Goal: Task Accomplishment & Management: Manage account settings

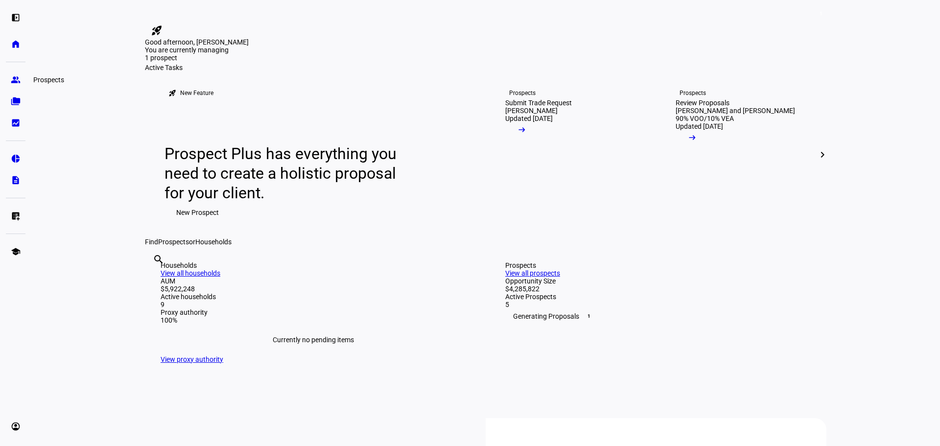
click at [15, 80] on eth-mat-symbol "group" at bounding box center [16, 80] width 10 height 10
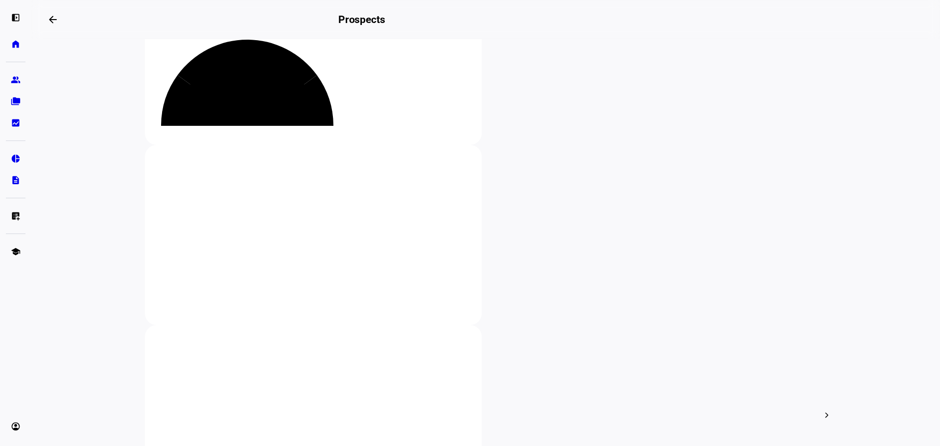
scroll to position [147, 0]
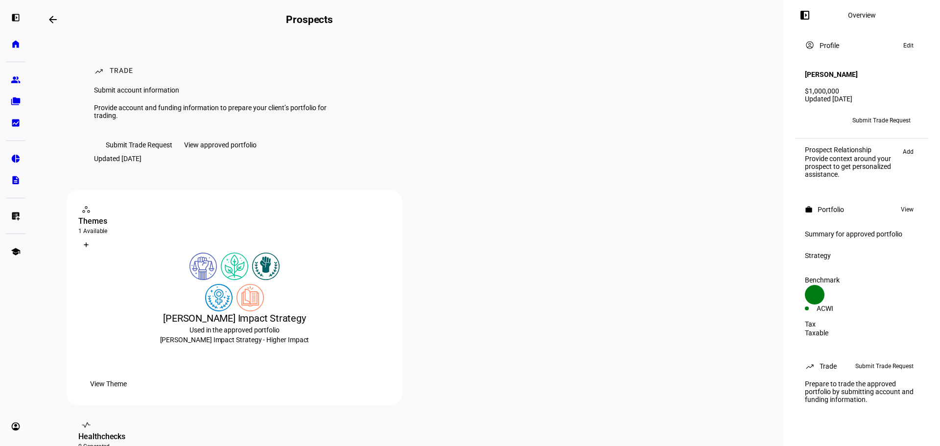
click at [911, 49] on span "Edit" at bounding box center [908, 46] width 10 height 12
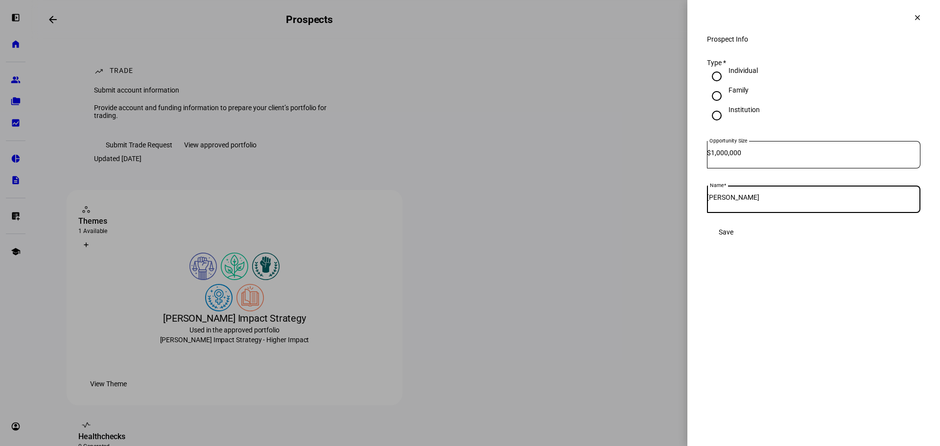
drag, startPoint x: 738, startPoint y: 205, endPoint x: 694, endPoint y: 200, distance: 43.8
click at [694, 200] on div "Prospect Info Type * Individual Family Institution Opportunity Size $ 1,000,000…" at bounding box center [814, 148] width 253 height 226
type input "[PERSON_NAME]"
click at [745, 237] on span at bounding box center [726, 232] width 38 height 20
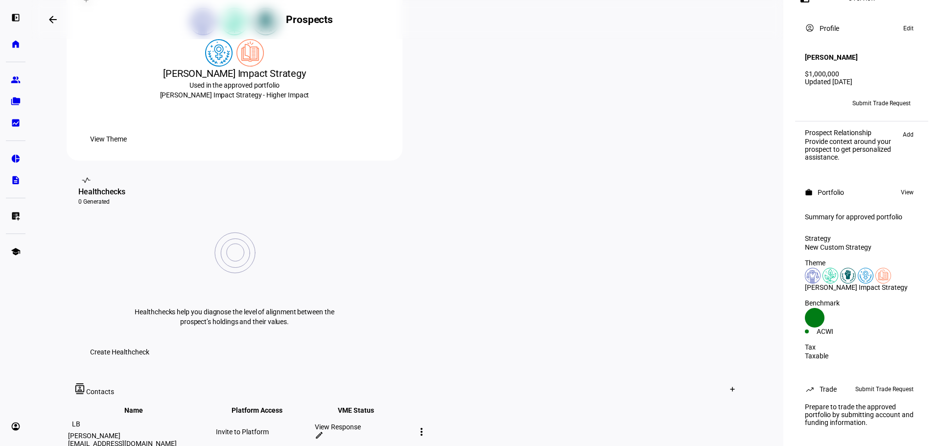
scroll to position [31, 0]
click at [428, 426] on mat-icon "more_vert" at bounding box center [422, 432] width 12 height 12
click at [741, 348] on span "Edit contact" at bounding box center [758, 352] width 37 height 8
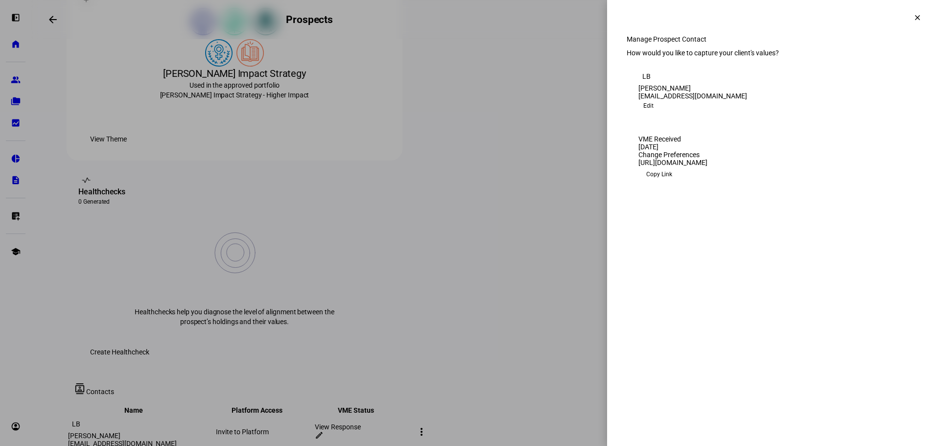
click at [654, 112] on span "Edit" at bounding box center [648, 106] width 10 height 12
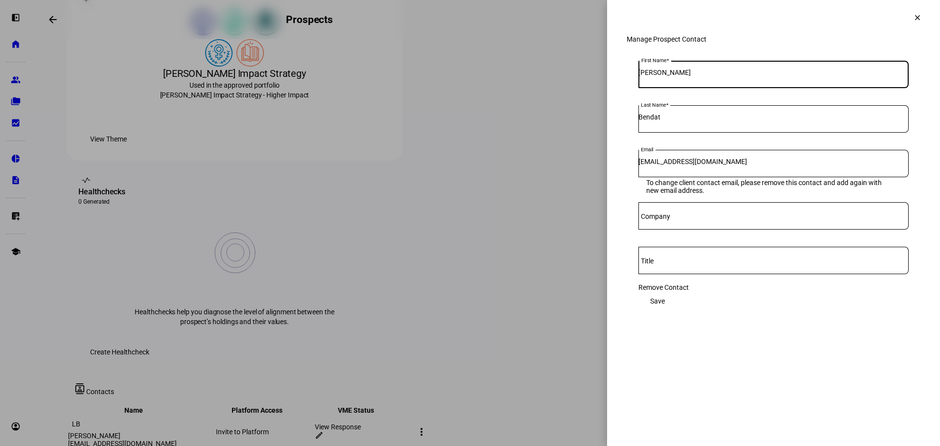
drag, startPoint x: 670, startPoint y: 91, endPoint x: 615, endPoint y: 90, distance: 55.8
click at [615, 90] on div "Manage Prospect Contact First Name [PERSON_NAME] Last Name Bendat Email [EMAIL_…" at bounding box center [773, 188] width 333 height 307
type input "[PERSON_NAME]"
click at [677, 298] on span at bounding box center [658, 301] width 38 height 20
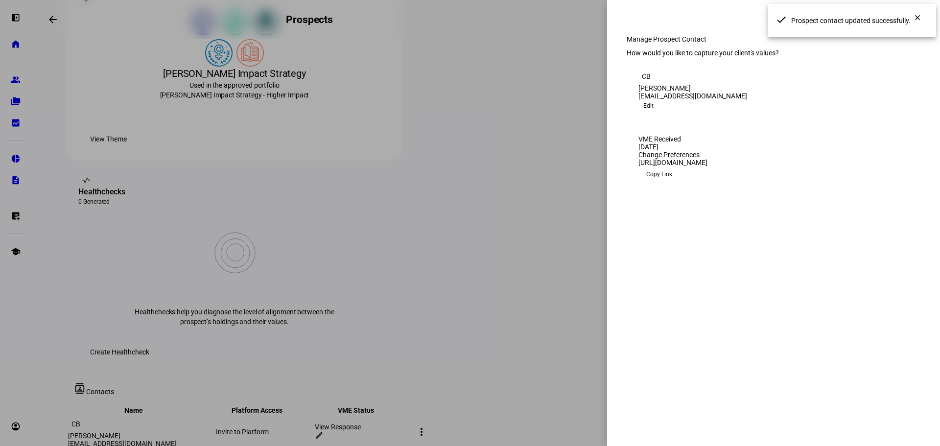
click at [710, 20] on eth-side-overlay-header "clear" at bounding box center [773, 17] width 333 height 35
click at [924, 15] on span at bounding box center [918, 18] width 24 height 24
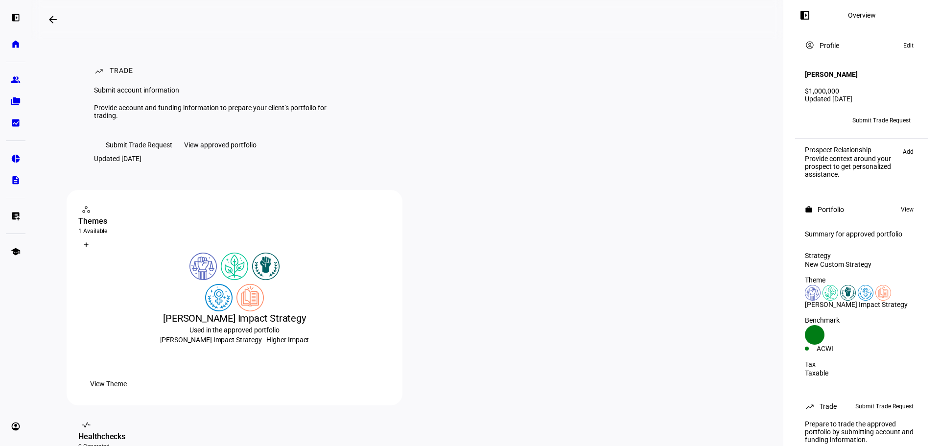
click at [225, 149] on div "View approved portfolio" at bounding box center [220, 145] width 72 height 8
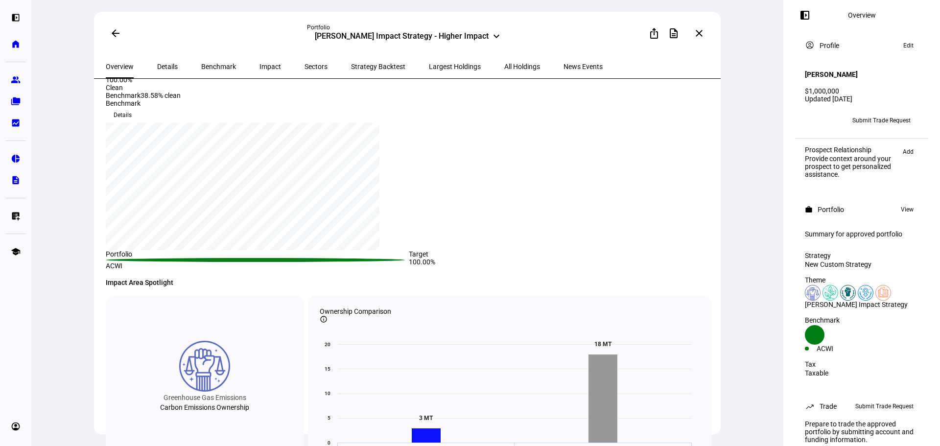
scroll to position [48, 0]
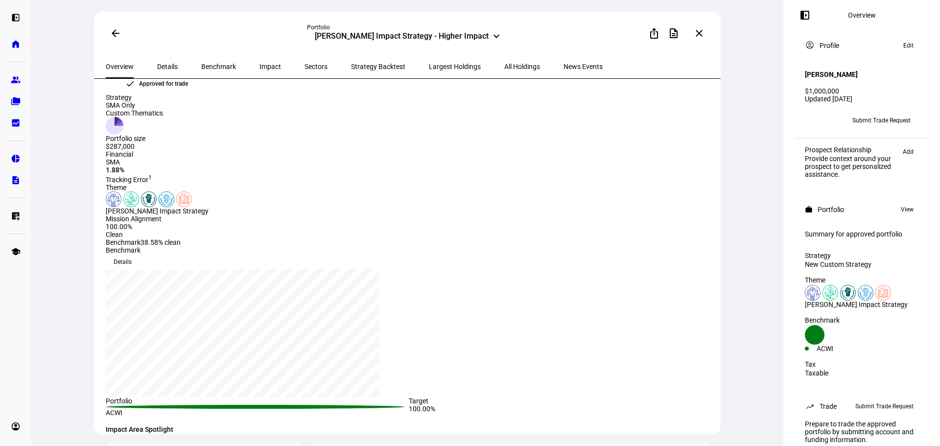
click at [165, 69] on span "Details" at bounding box center [167, 66] width 21 height 7
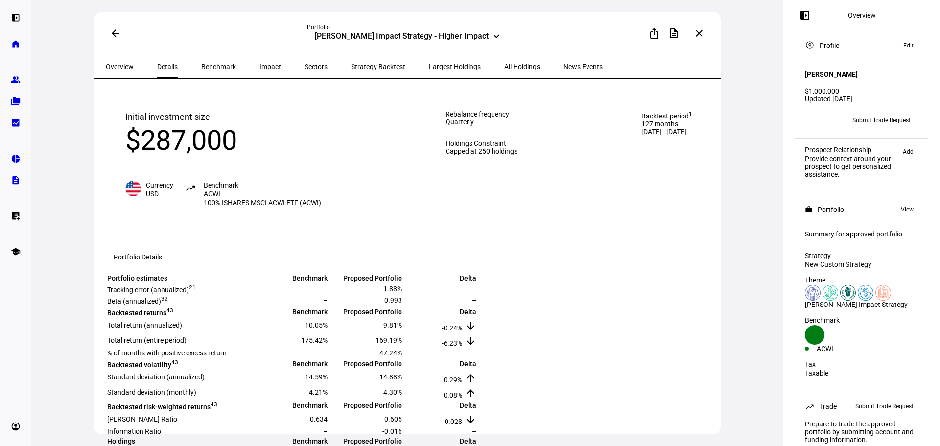
click at [408, 33] on div "[PERSON_NAME] Impact Strategy - Higher Impact" at bounding box center [402, 37] width 174 height 12
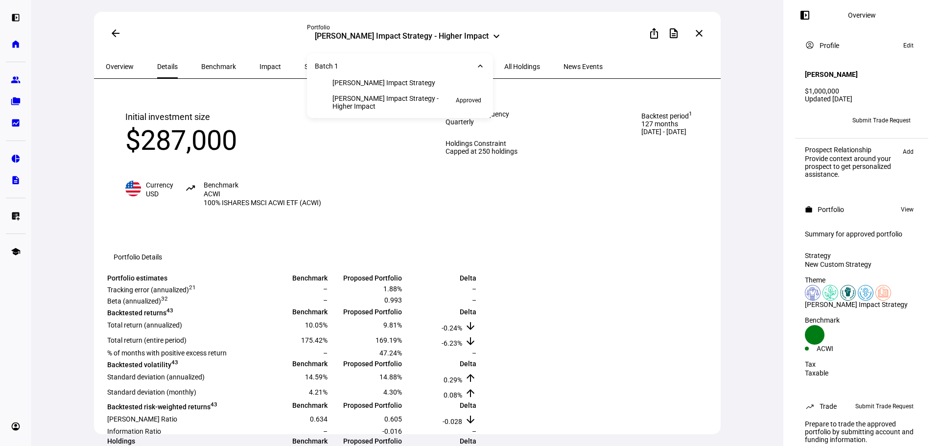
click at [113, 32] on mat-icon "arrow_back" at bounding box center [116, 33] width 12 height 12
